Goal: Task Accomplishment & Management: Complete application form

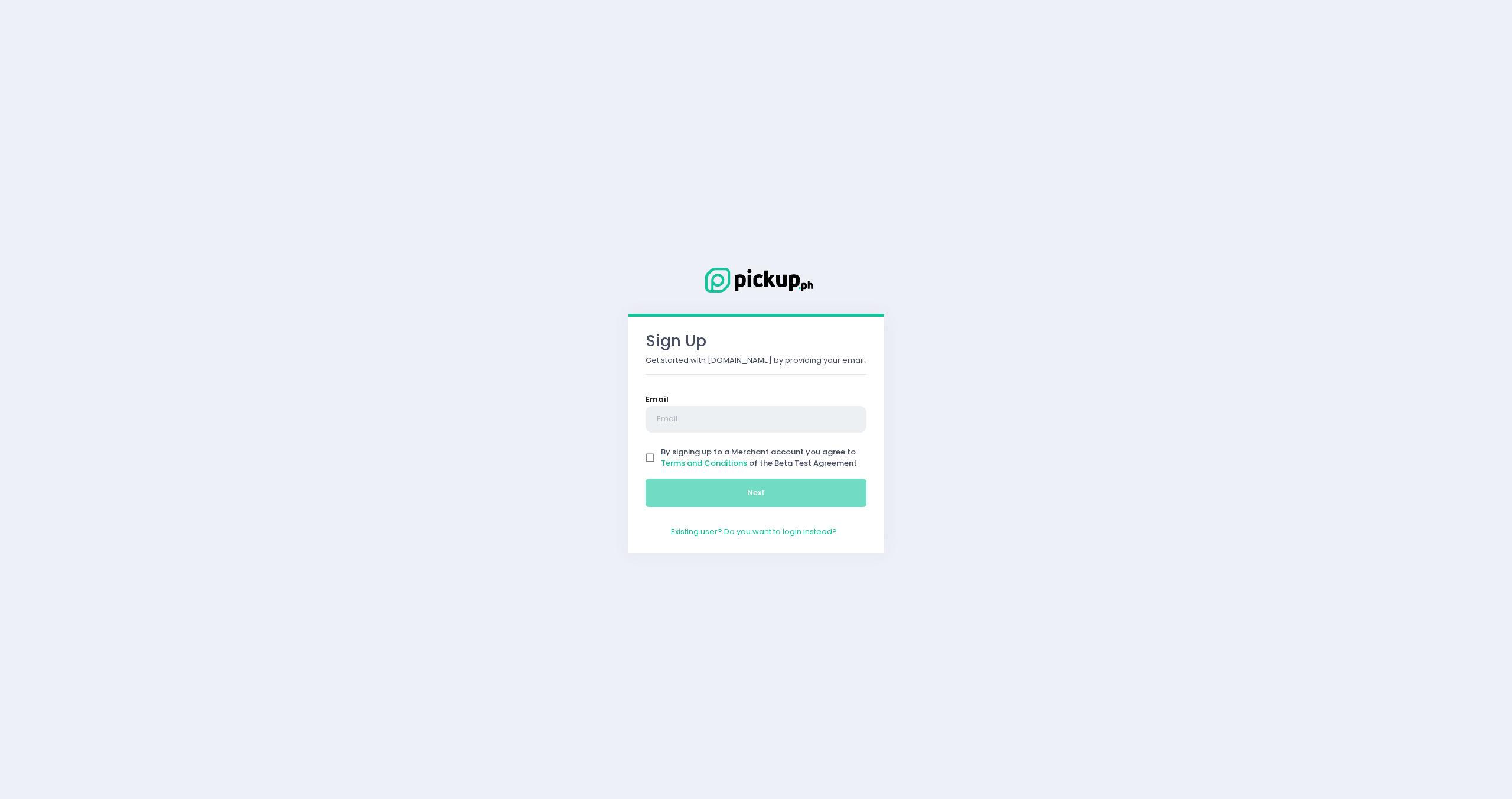
click at [730, 425] on input "text" at bounding box center [756, 419] width 222 height 27
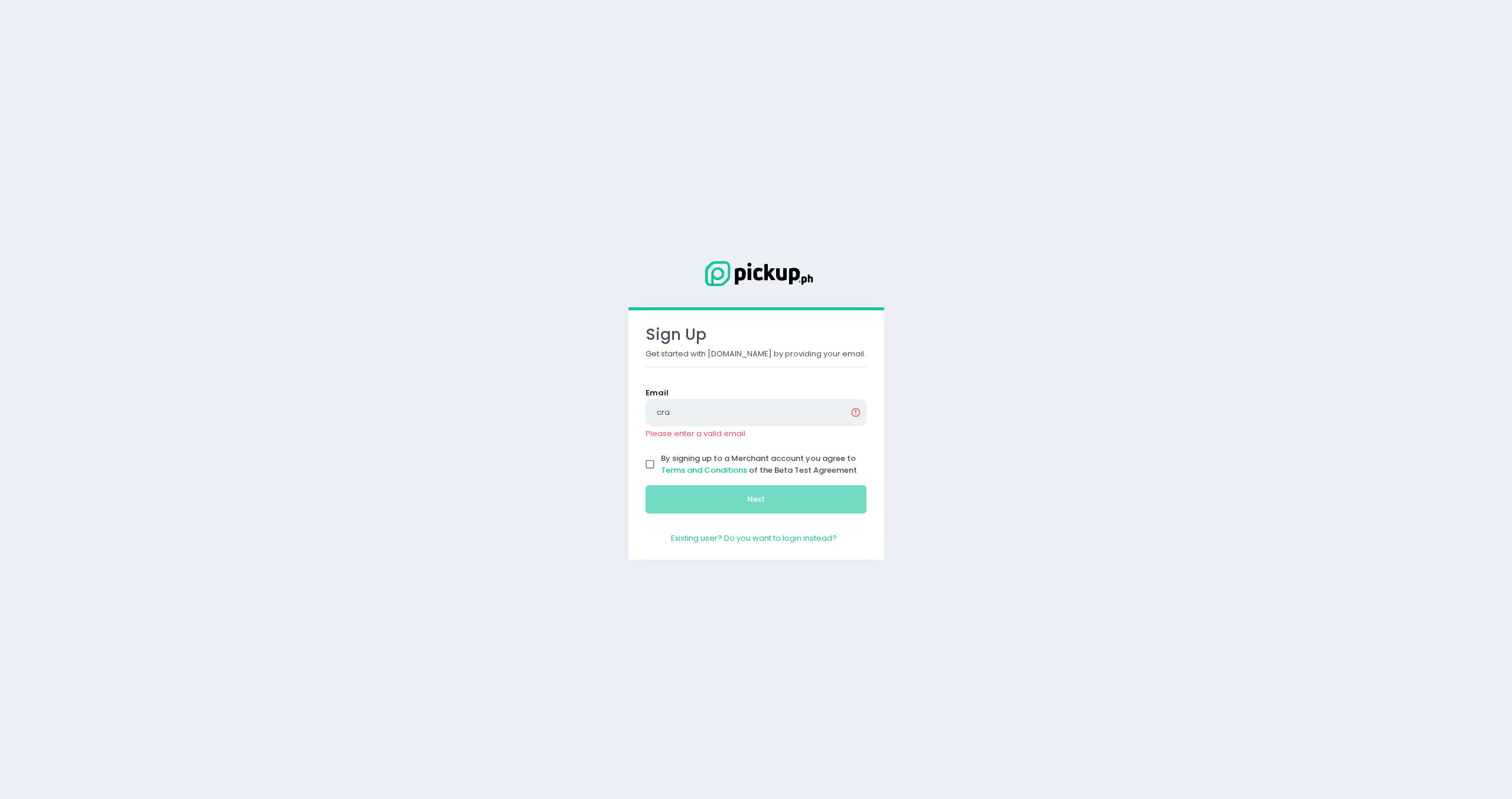
type input "[DOMAIN_NAME][EMAIL_ADDRESS][DOMAIN_NAME]"
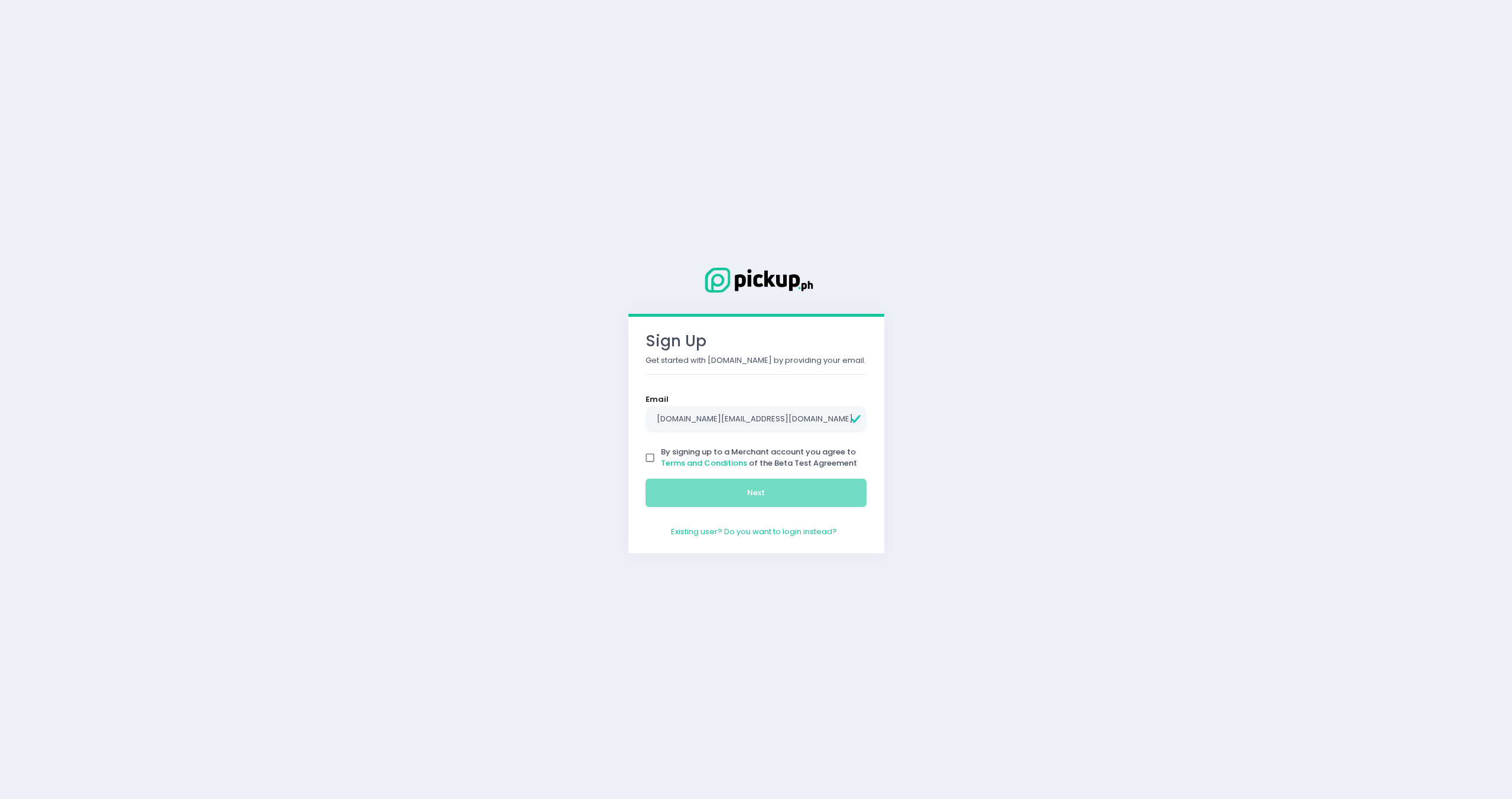
click at [655, 459] on input "By signing up to a Merchant account you agree to Terms and Conditions of the Be…" at bounding box center [651, 458] width 23 height 23
checkbox input "true"
click at [674, 487] on button "Next" at bounding box center [756, 492] width 222 height 29
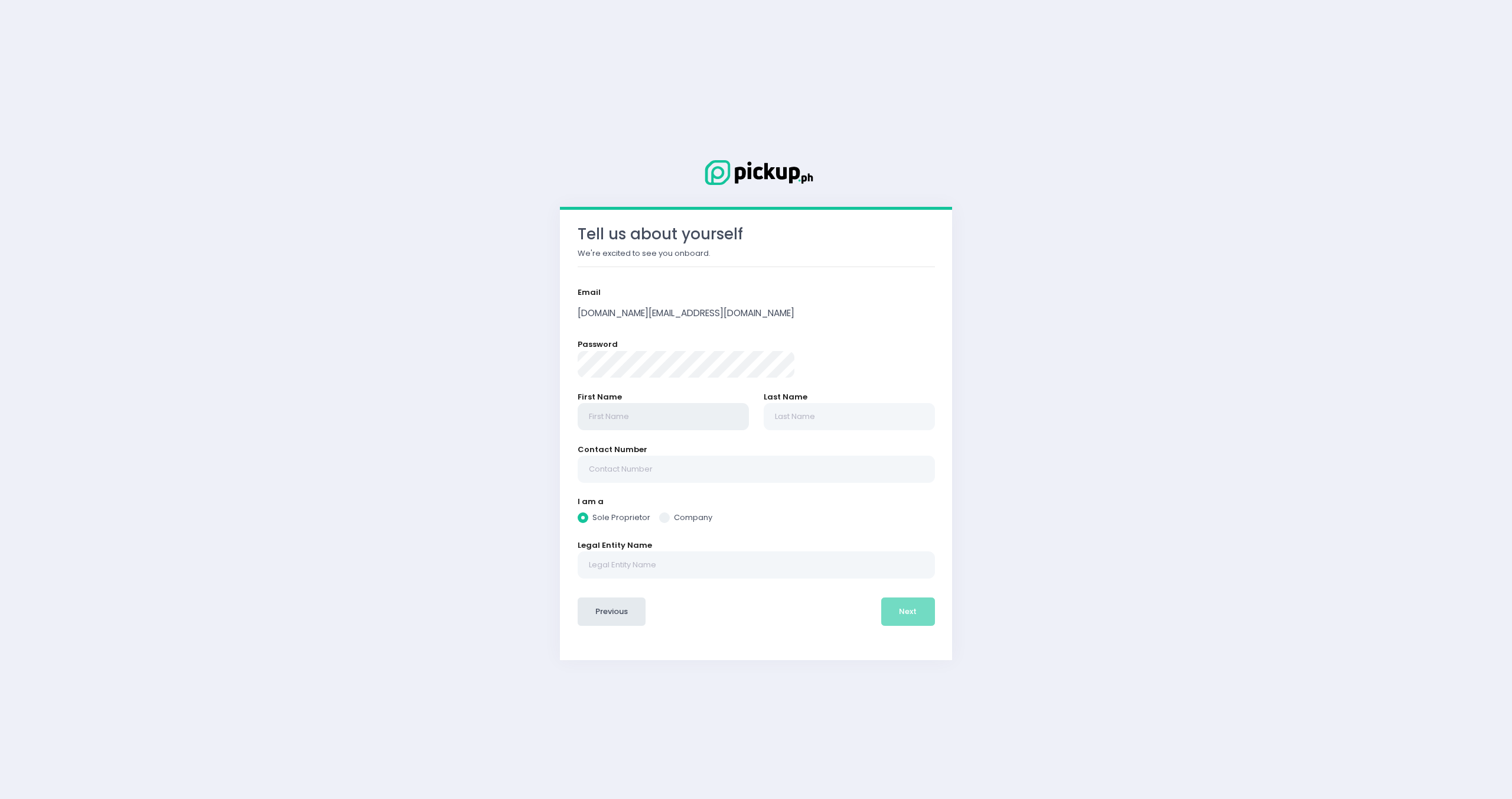
radio input "true"
type input "E"
radio input "true"
type input "Ed"
radio input "true"
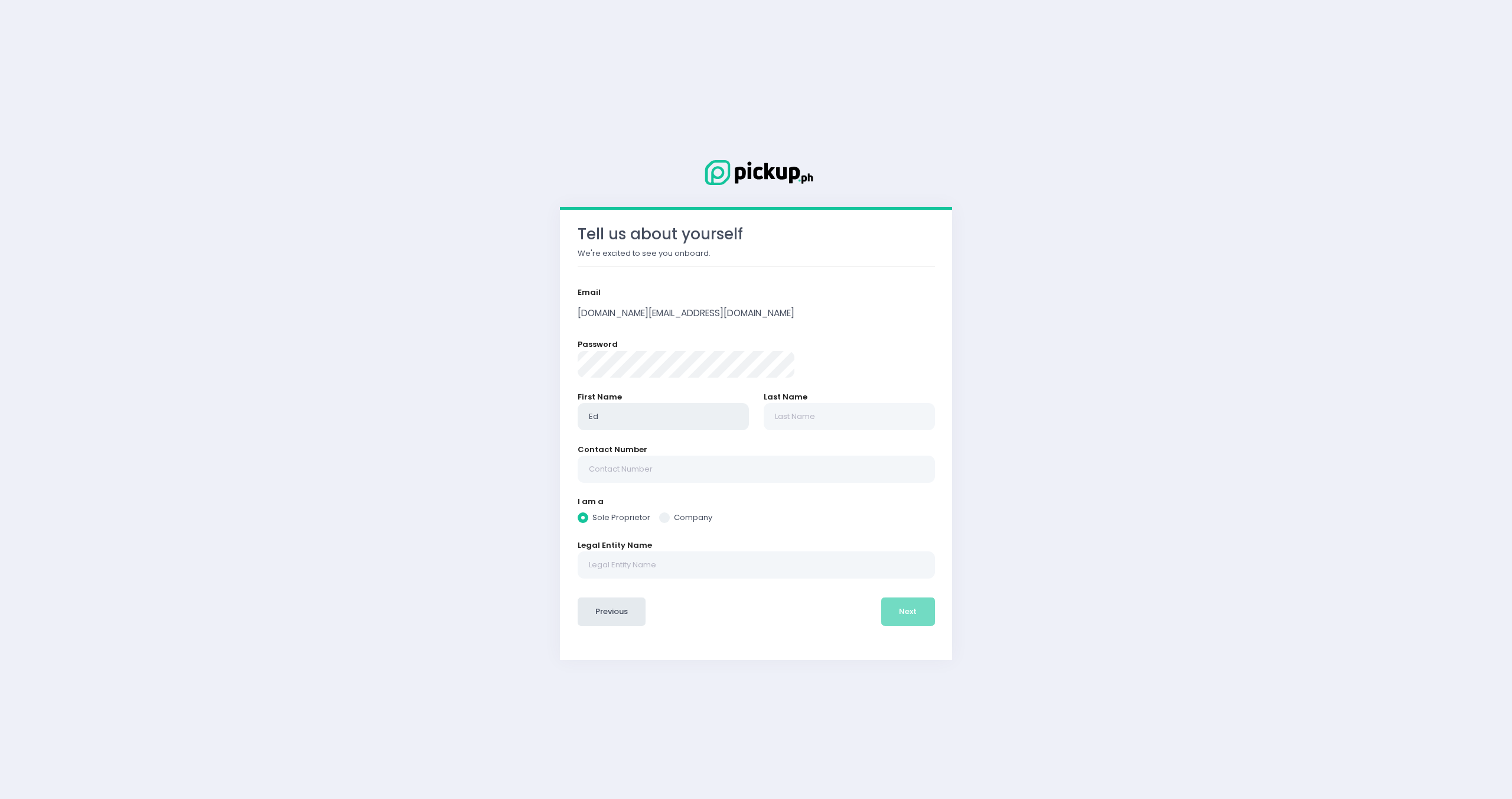
type input "[PERSON_NAME]"
radio input "true"
type input "Edwa"
radio input "true"
type input "Edwar"
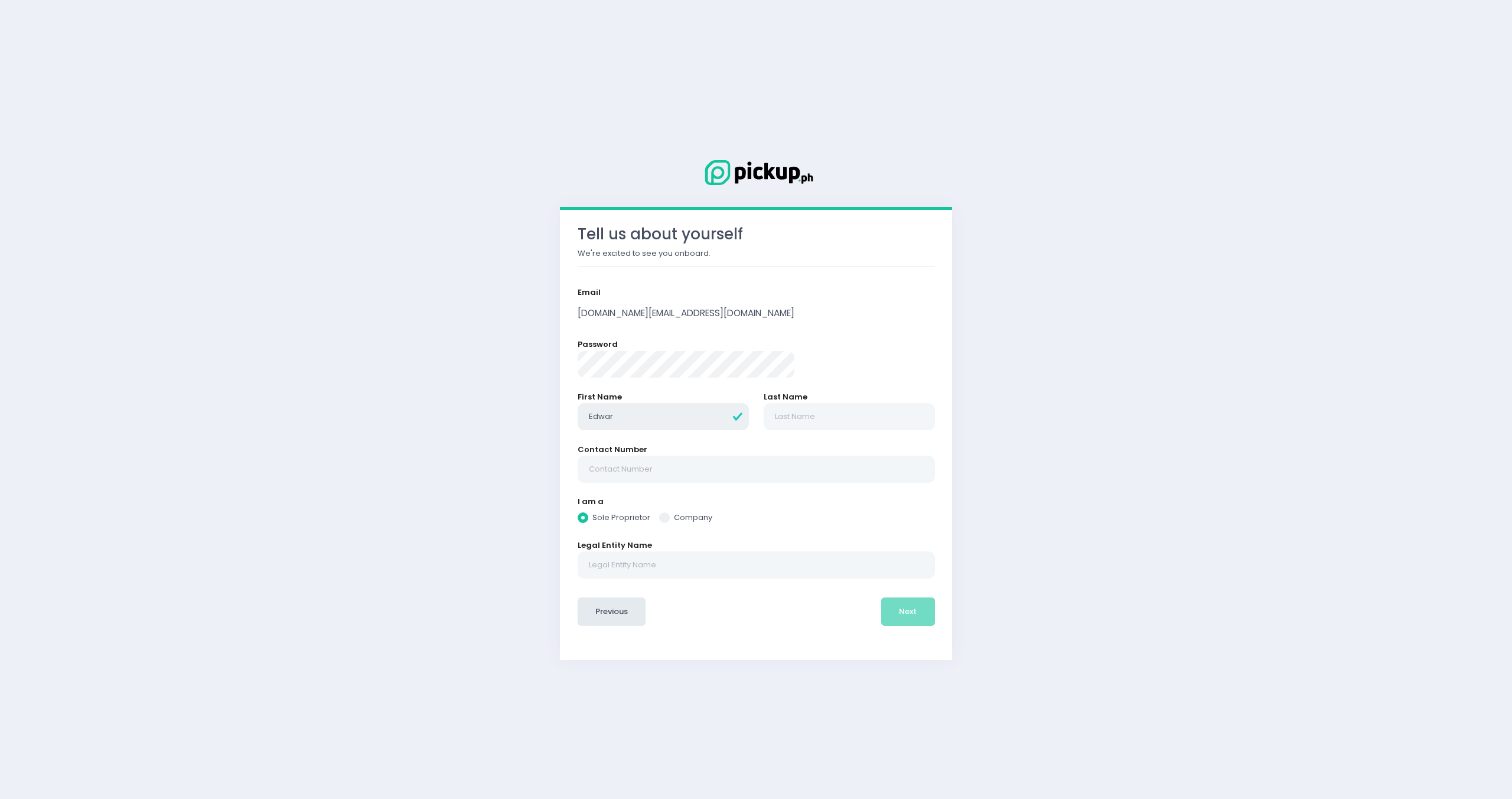
radio input "true"
type input "[PERSON_NAME]"
radio input "true"
type input "[PERSON_NAME]"
radio input "true"
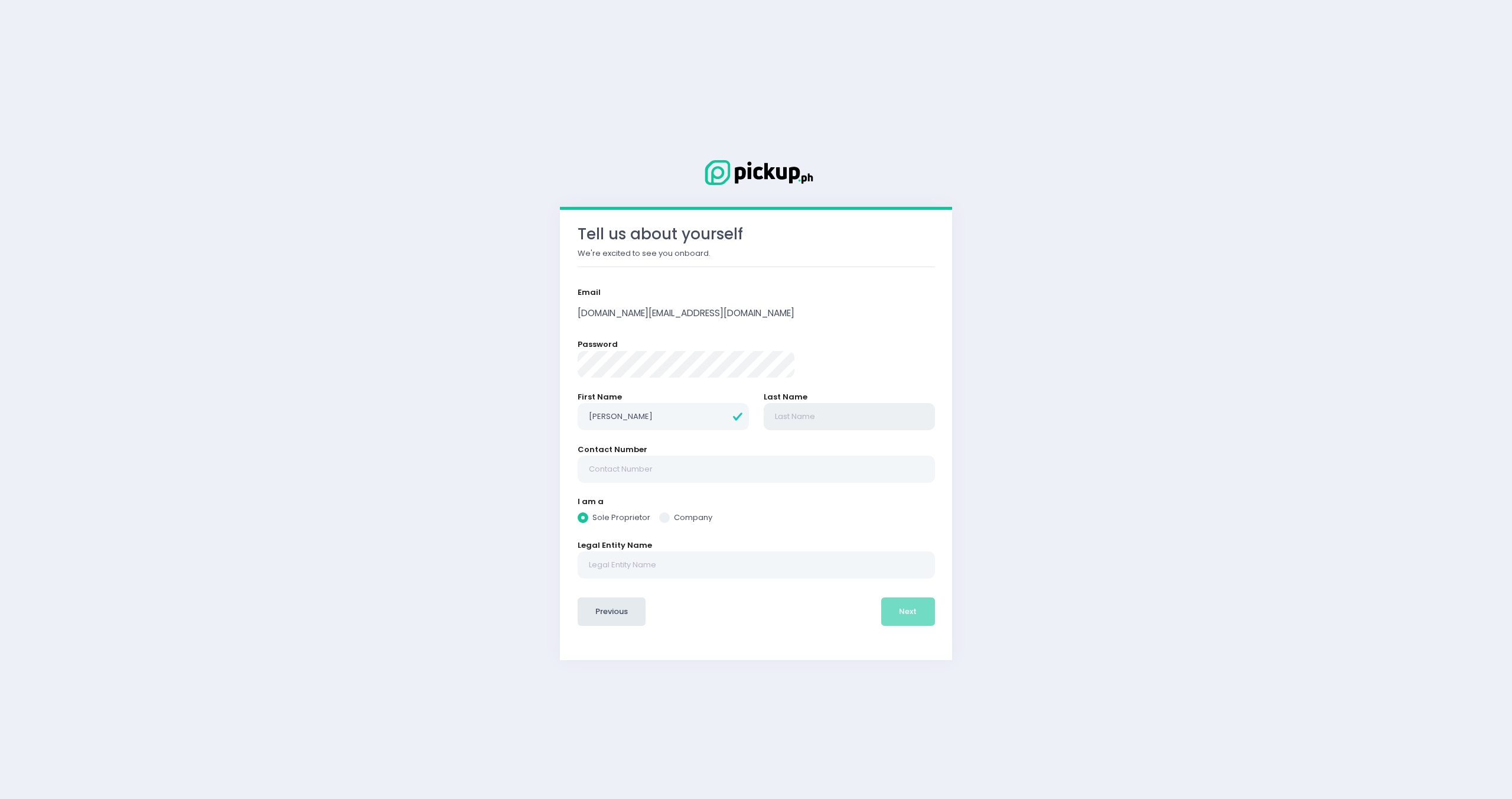
type input "C"
radio input "true"
type input "Cr"
radio input "true"
type input "Cru"
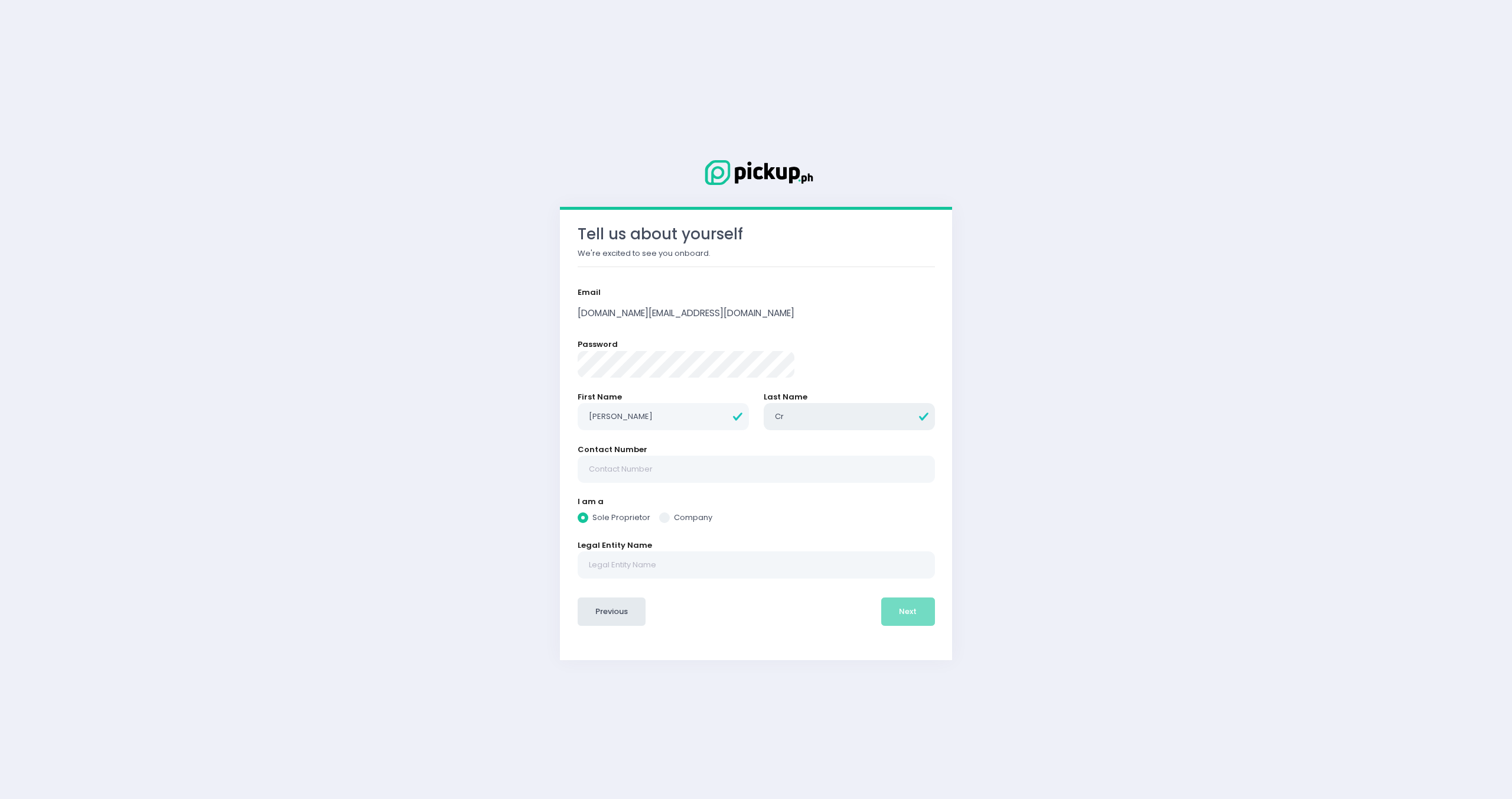
radio input "true"
type input "[PERSON_NAME]"
radio input "true"
type input "[PERSON_NAME]"
radio input "true"
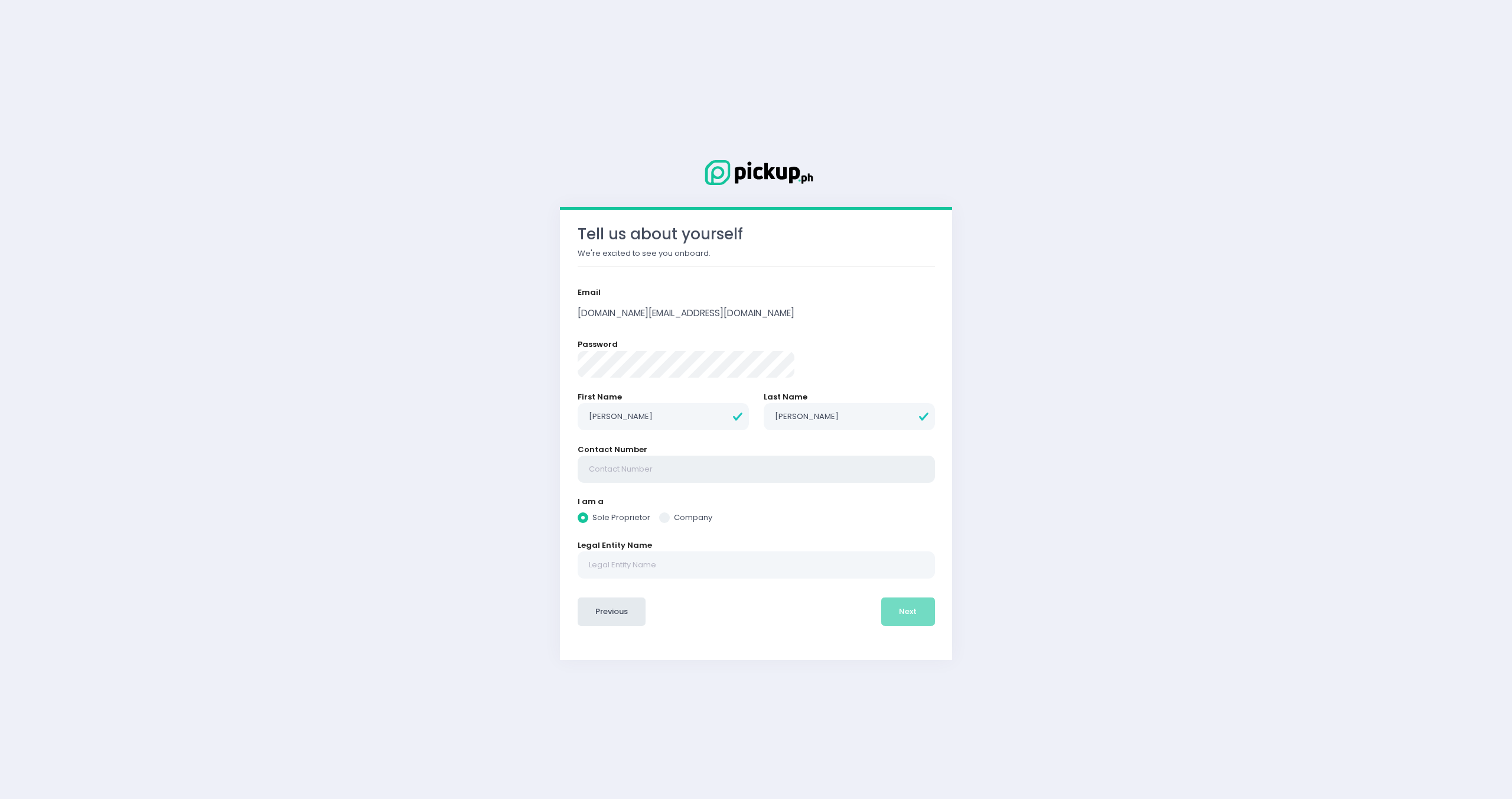
type input "0"
radio input "true"
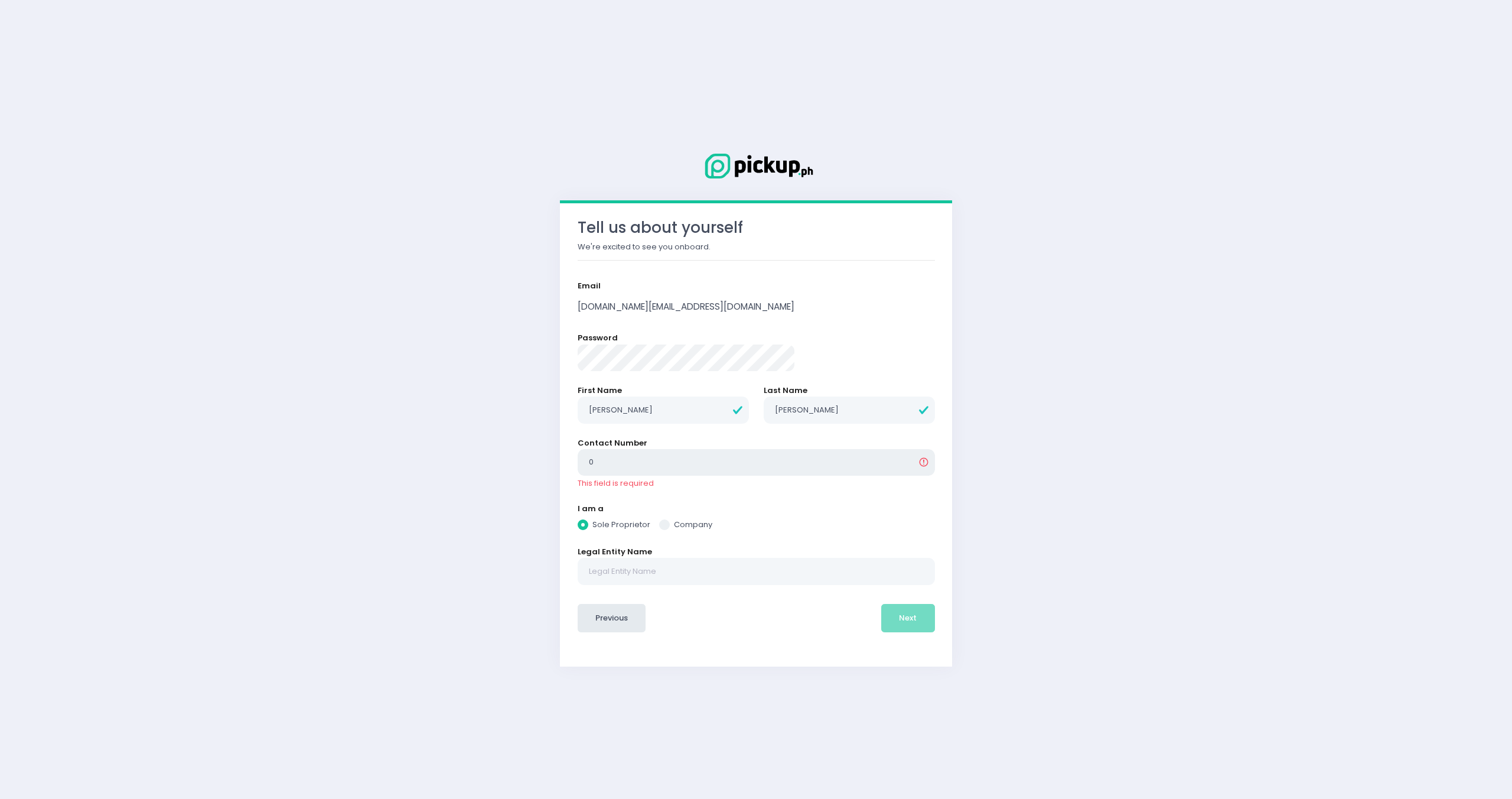
type input "09"
radio input "true"
type input "091"
radio input "true"
type input "0915"
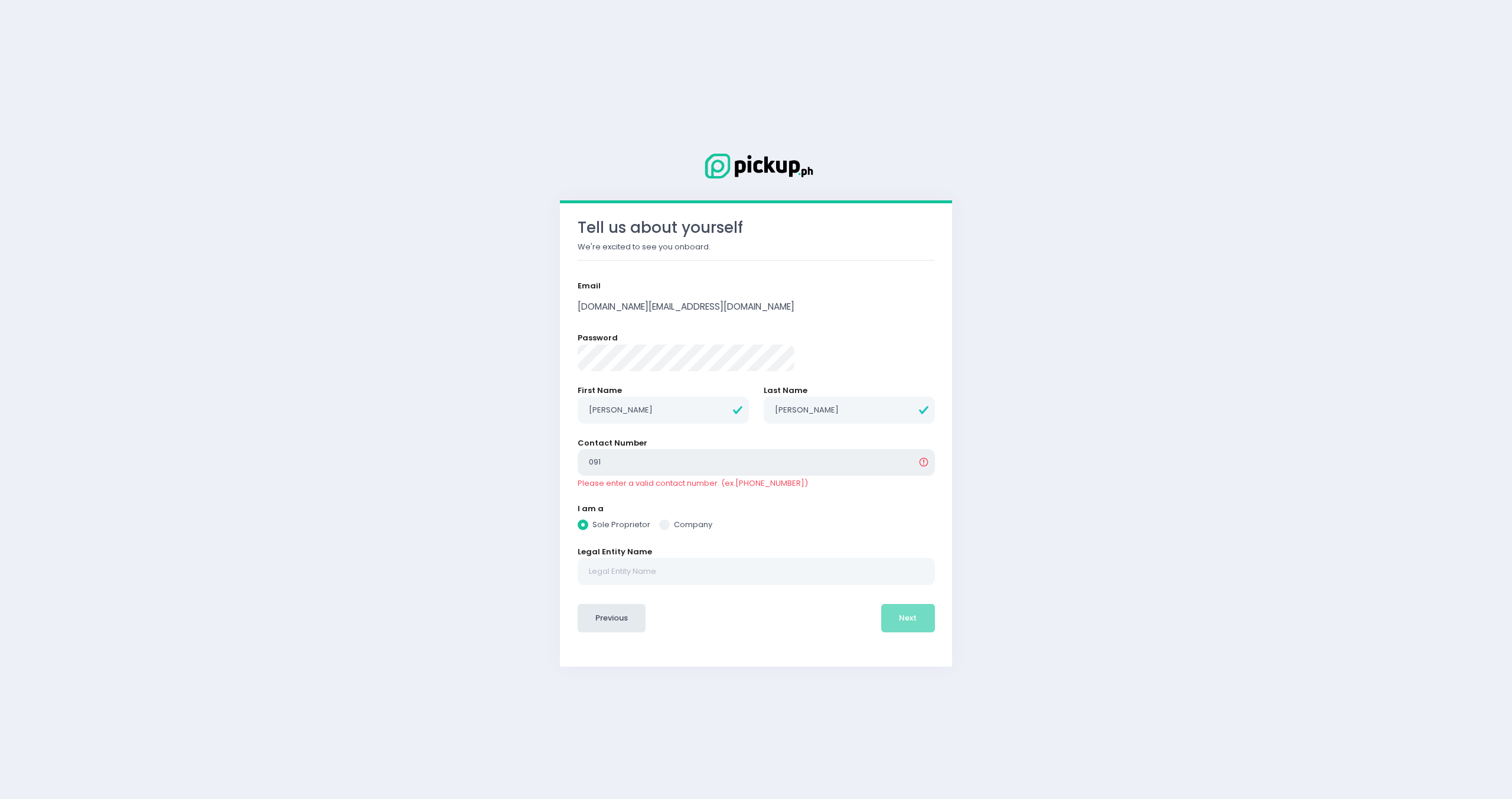
radio input "true"
type input "09151"
radio input "true"
type input "091513"
radio input "true"
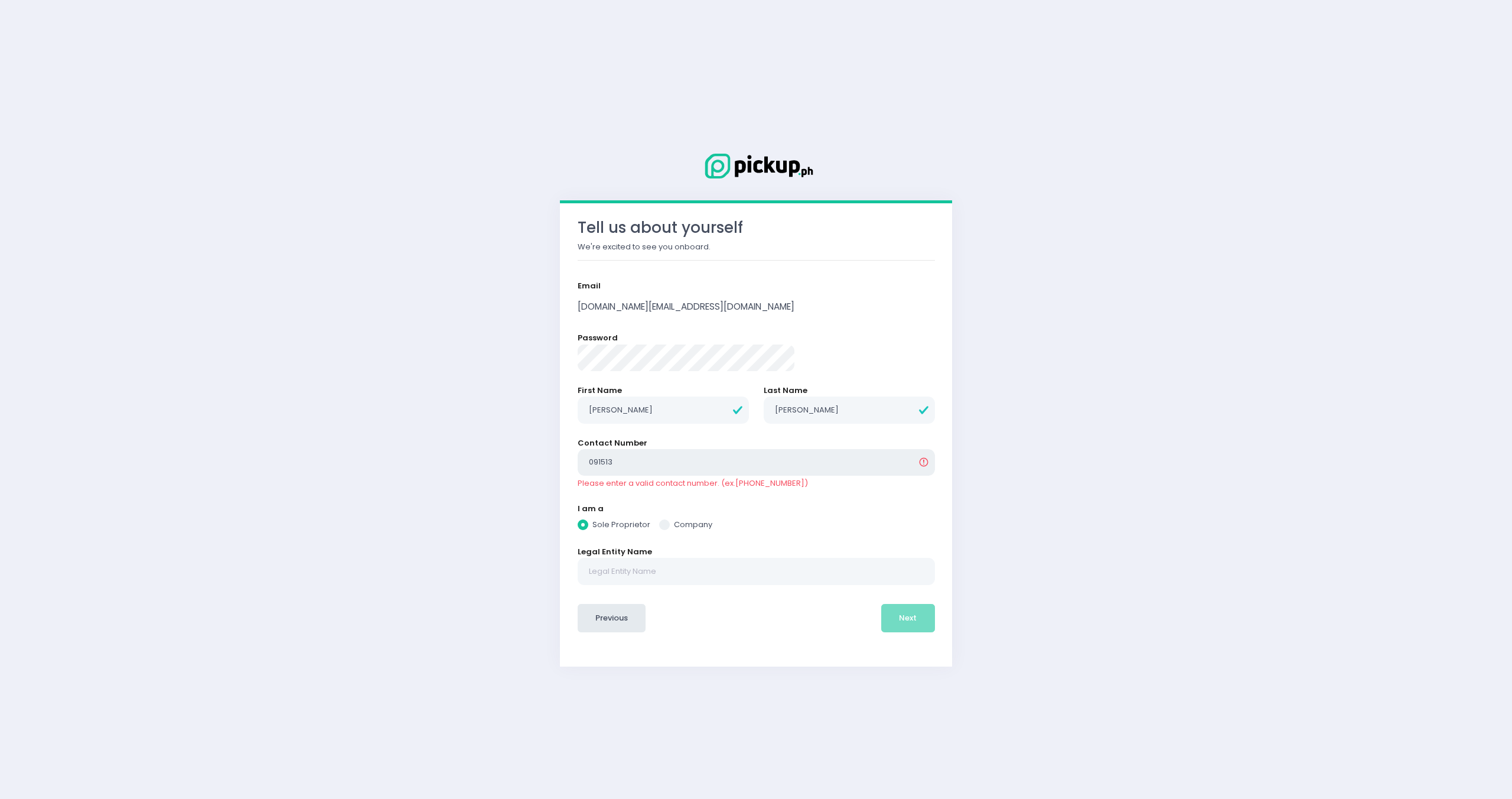
type input "0915135"
radio input "true"
type input "09151359"
radio input "true"
type input "091513597"
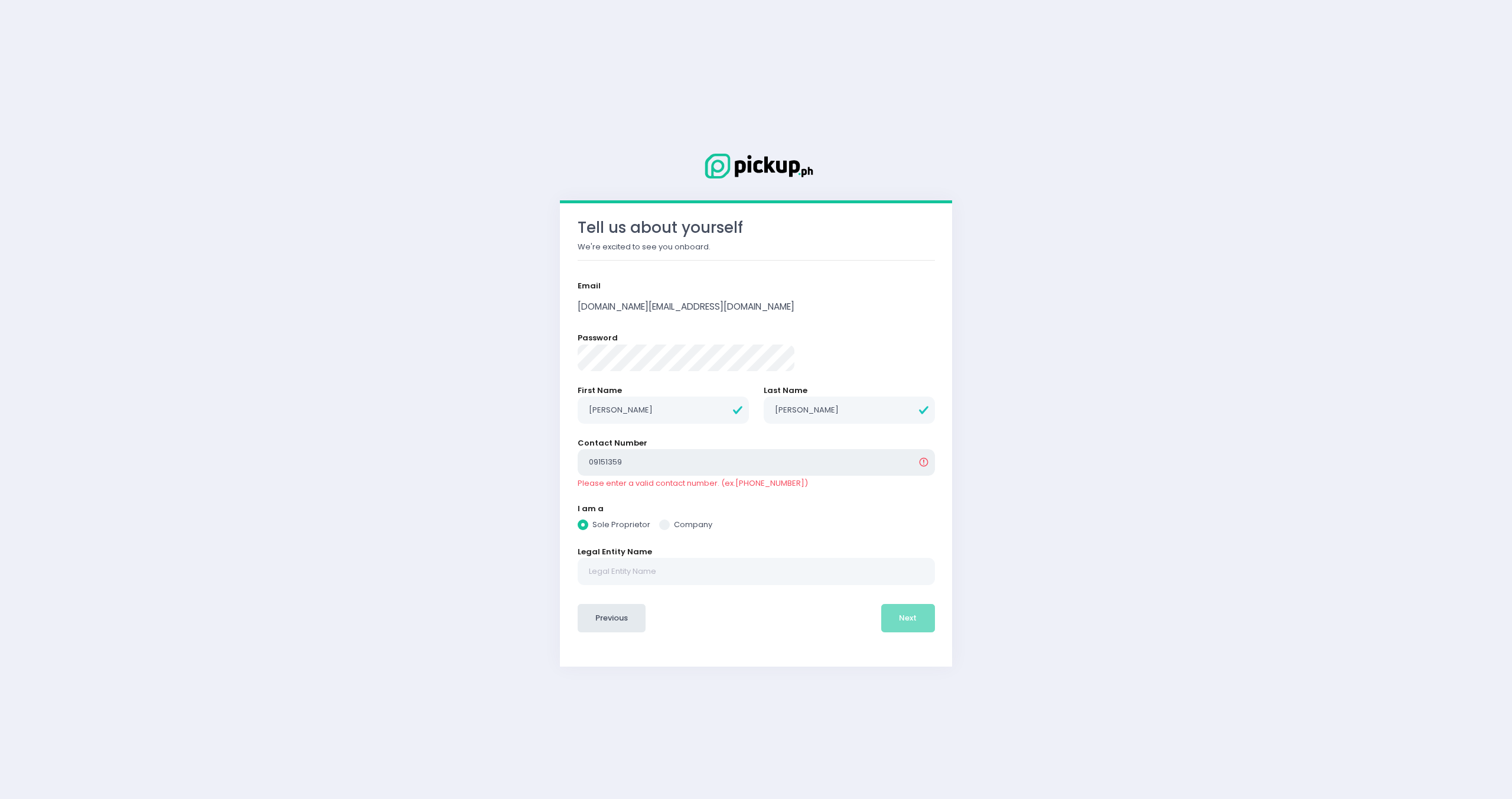
radio input "true"
type input "0915135976"
radio input "true"
type input "09151359765"
radio input "true"
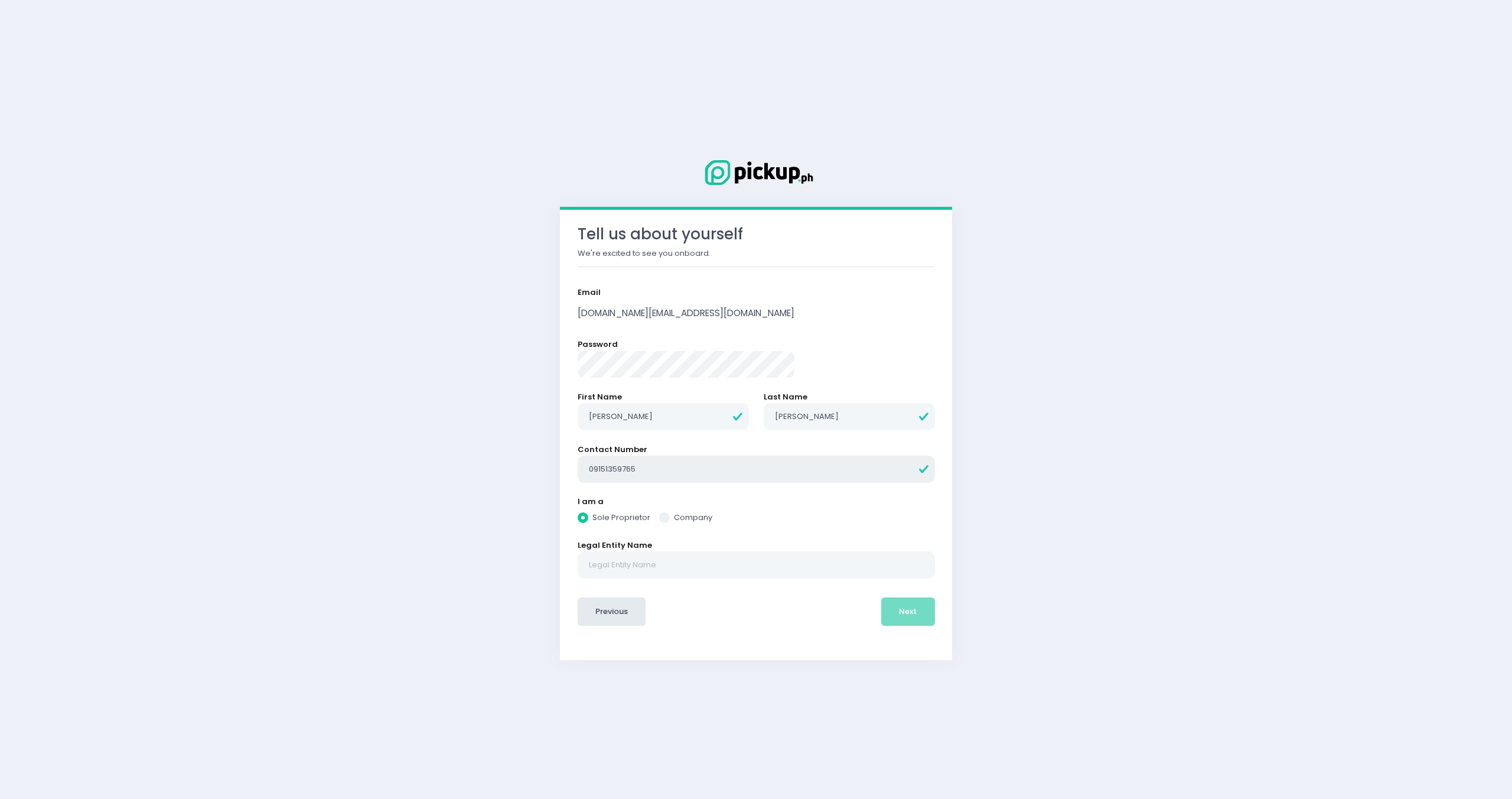
type input "09151359765"
click at [1158, 525] on div "Tell us about yourself We're excited to see you onboard. Email [DOMAIN_NAME][EM…" at bounding box center [756, 400] width 1512 height 799
click at [757, 562] on input "text" at bounding box center [756, 564] width 357 height 27
radio input "true"
type input "C"
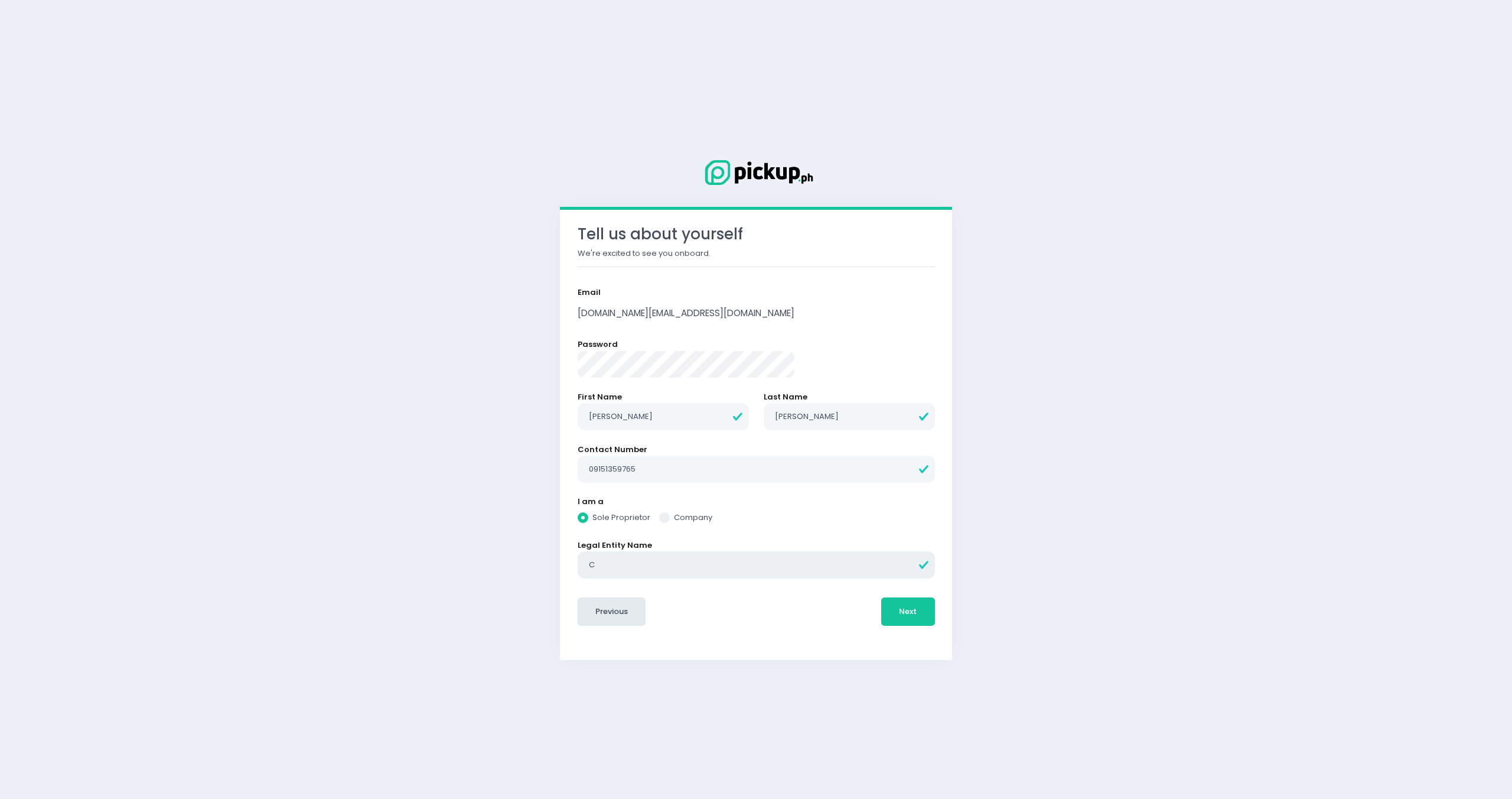
radio input "true"
type input "Cra"
radio input "true"
type input "Crab"
radio input "true"
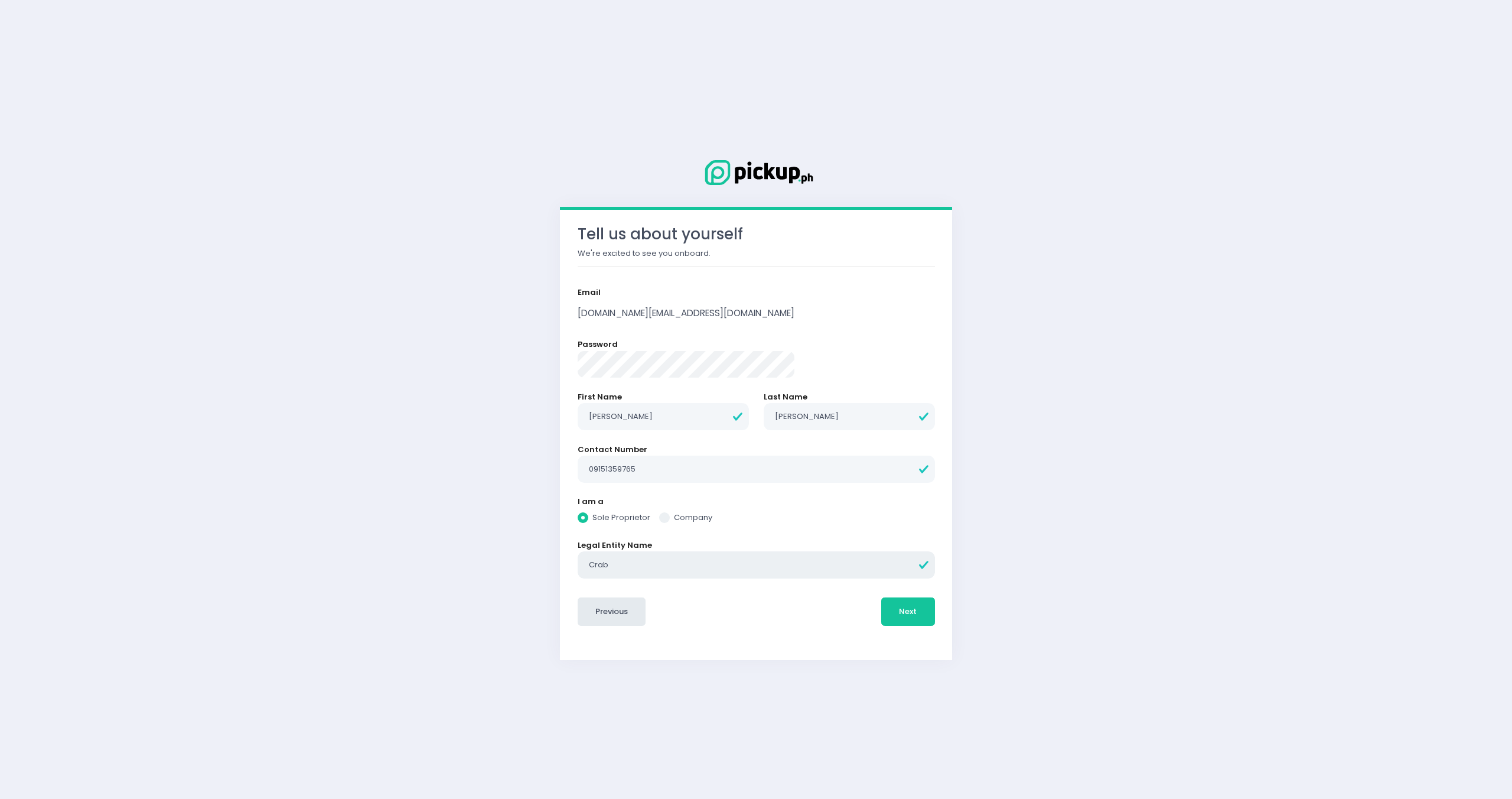
type input "Crab2"
radio input "true"
type input "Crab2g"
radio input "true"
type input "Crab2go"
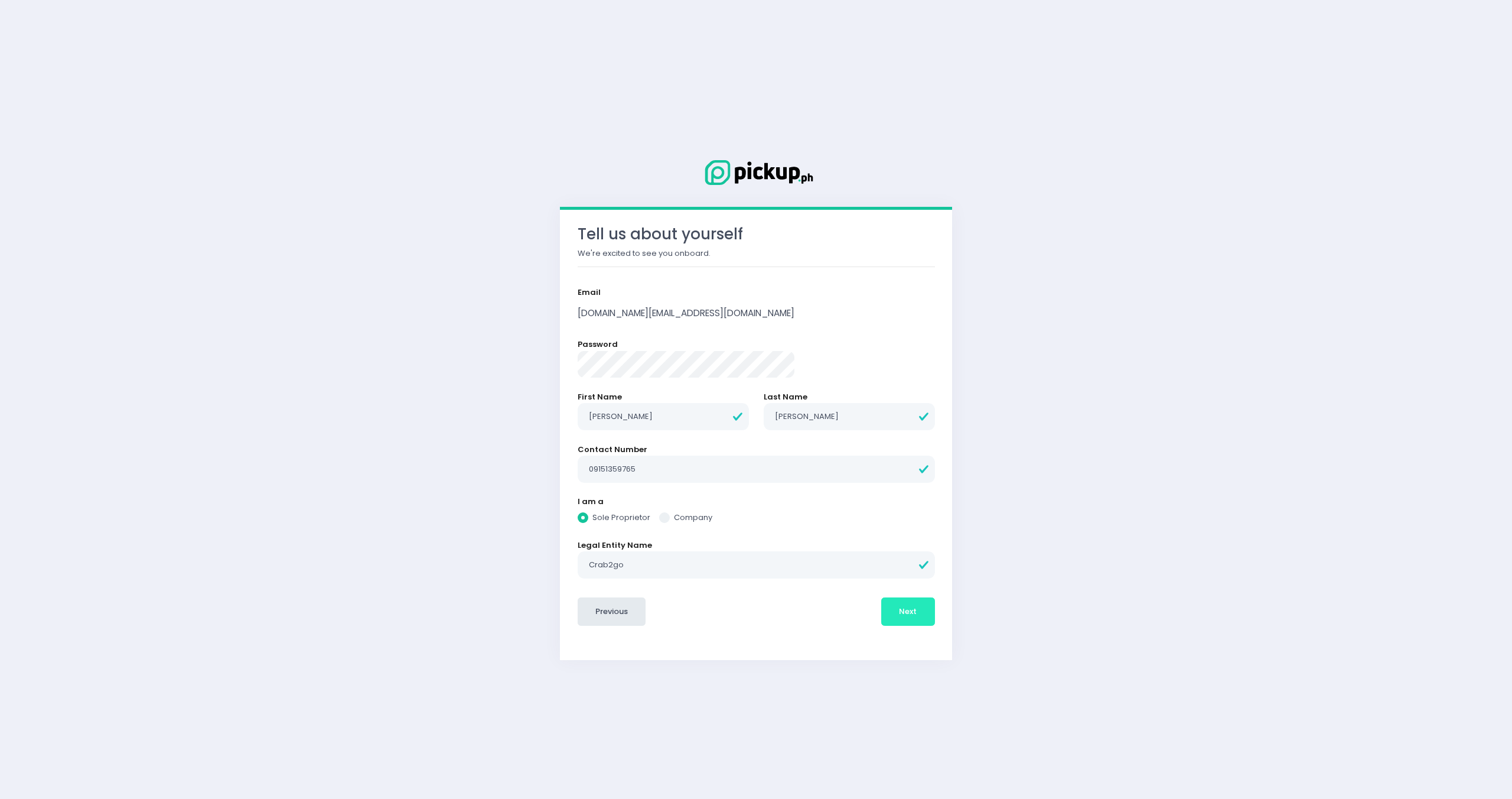
click at [881, 621] on button "Next" at bounding box center [908, 611] width 54 height 29
radio input "true"
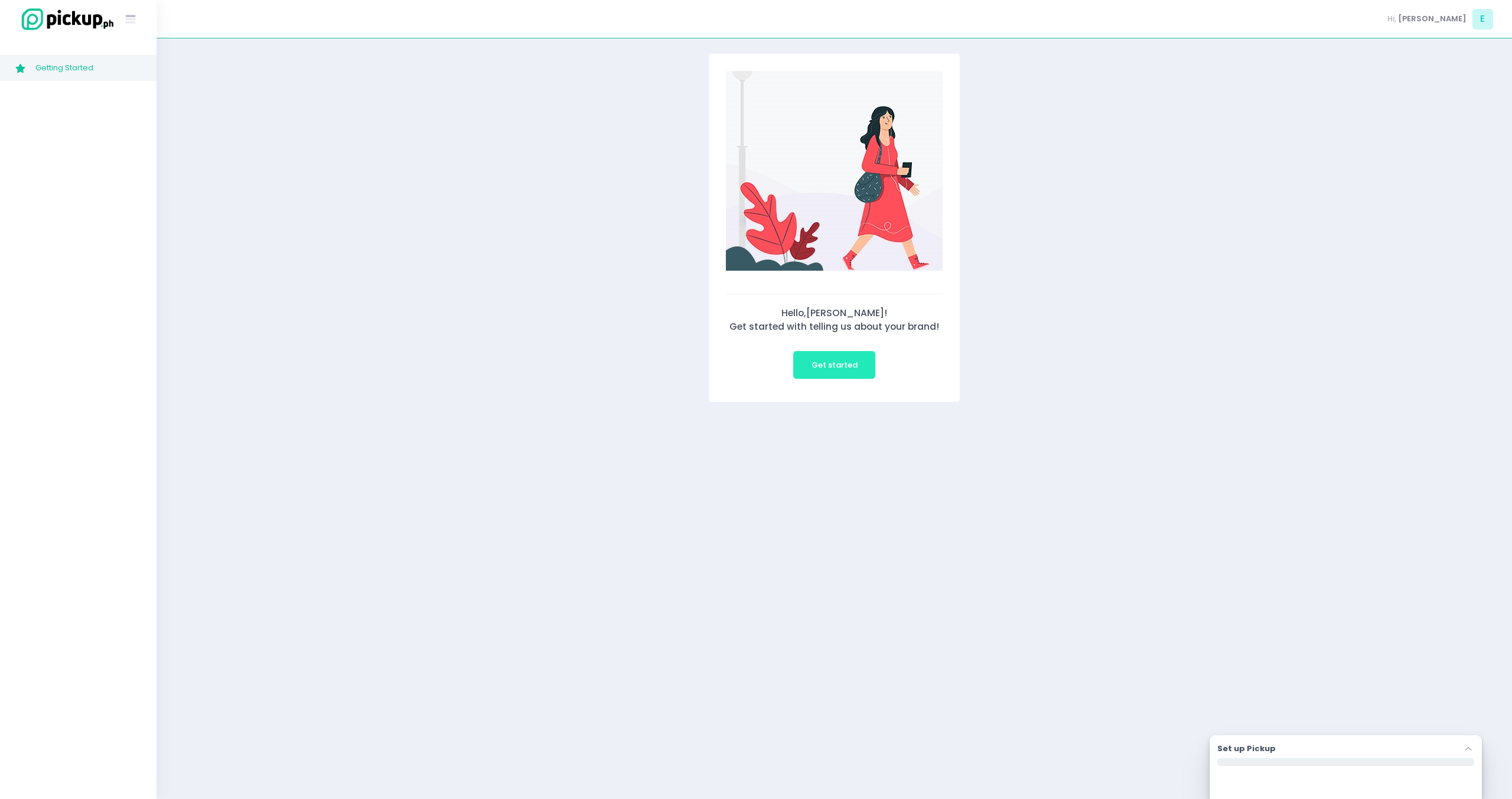
click at [851, 370] on button "Get started" at bounding box center [834, 365] width 82 height 29
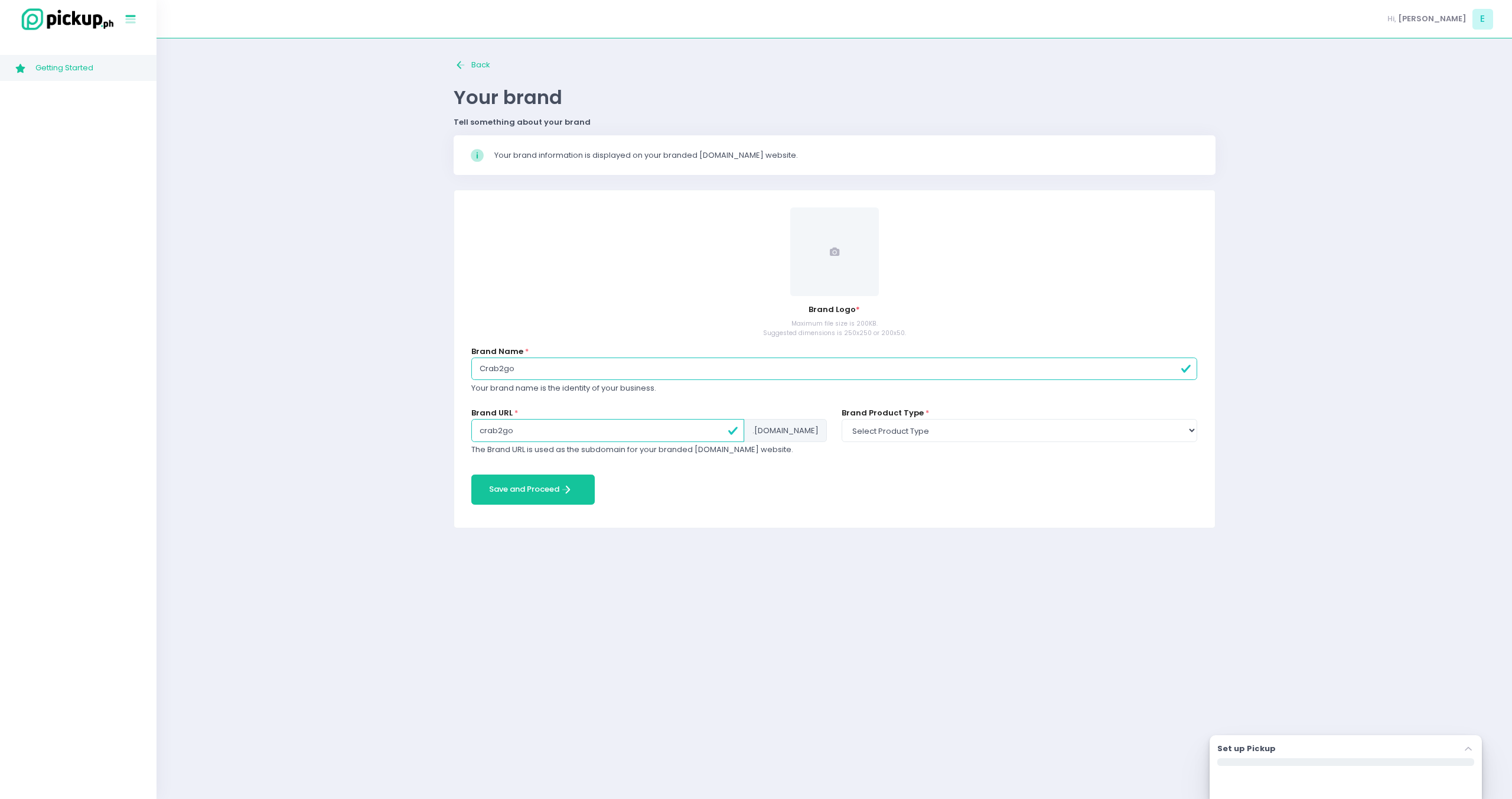
click at [129, 16] on icon "Stockholm-icons / Text / Menu Created with Sketch." at bounding box center [131, 20] width 16 height 16
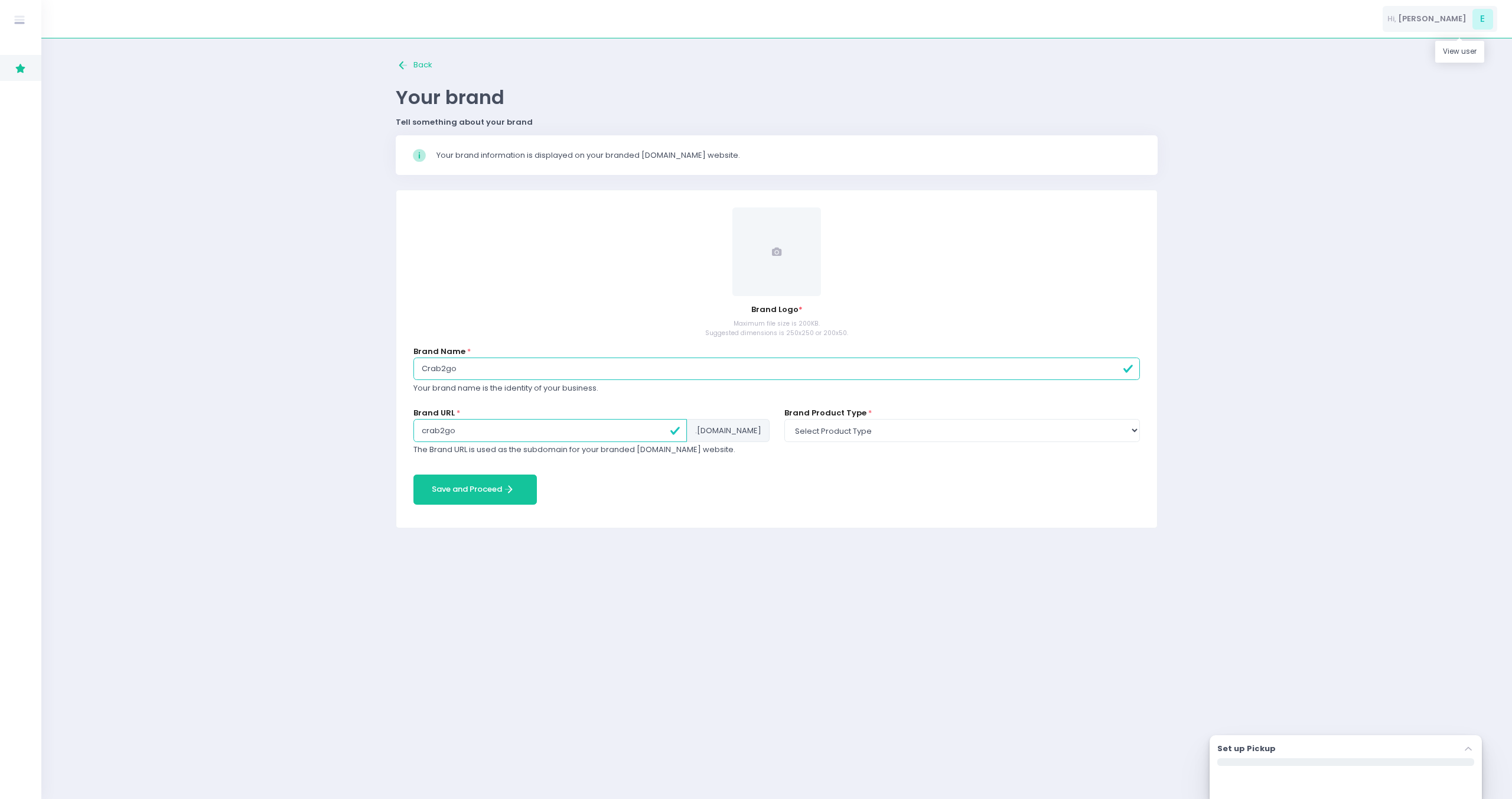
click at [1476, 22] on span "E" at bounding box center [1483, 19] width 21 height 21
